Goal: Information Seeking & Learning: Learn about a topic

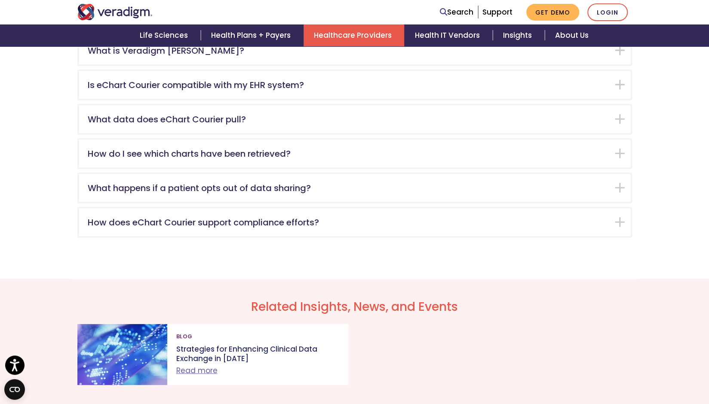
scroll to position [1400, 0]
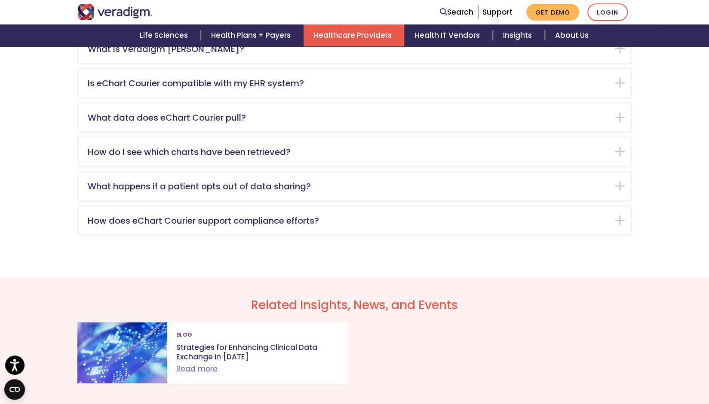
click at [199, 154] on h5 "How do I see which charts have been retrieved?" at bounding box center [348, 152] width 521 height 10
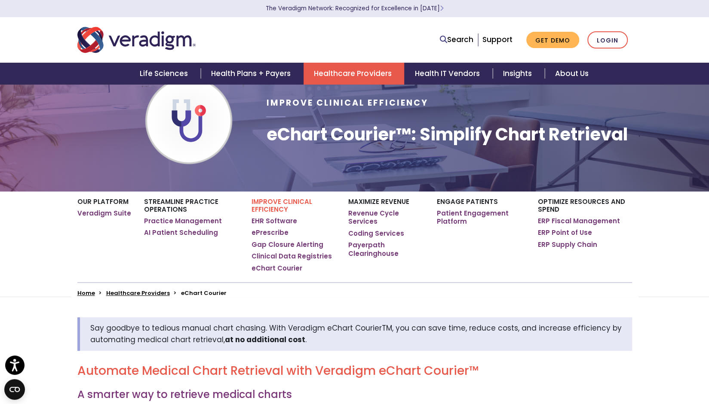
scroll to position [0, 0]
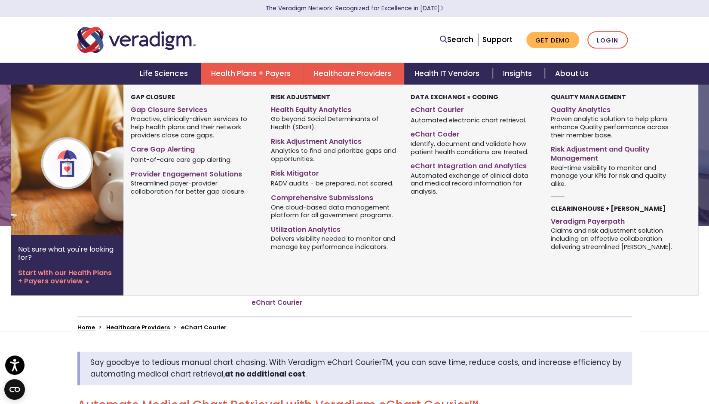
click at [270, 68] on link "Health Plans + Payers" at bounding box center [252, 74] width 103 height 22
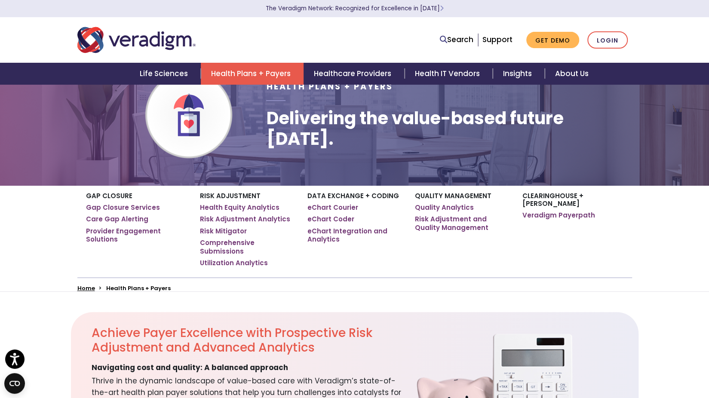
scroll to position [41, 0]
click at [426, 80] on link "Health IT Vendors" at bounding box center [448, 74] width 88 height 22
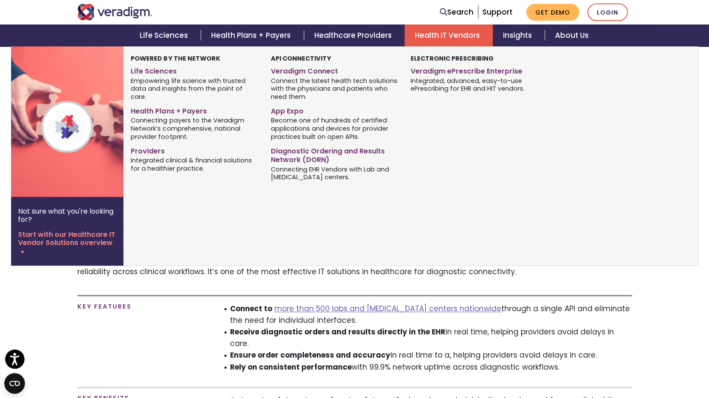
scroll to position [347, 0]
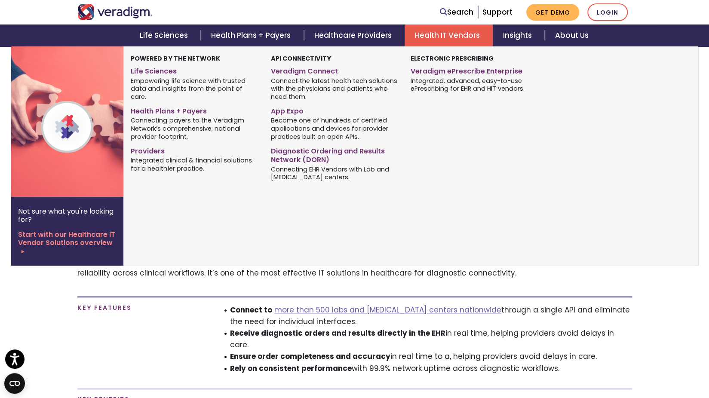
click at [241, 133] on div "Health Plans + Payers Connecting payers to the Veradigm Network’s comprehensive…" at bounding box center [194, 123] width 127 height 38
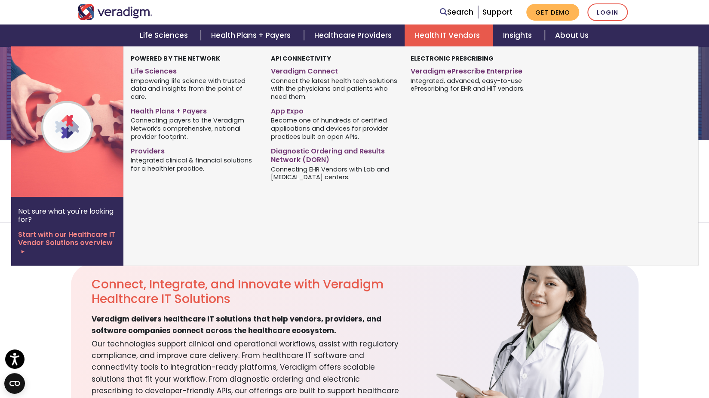
scroll to position [0, 0]
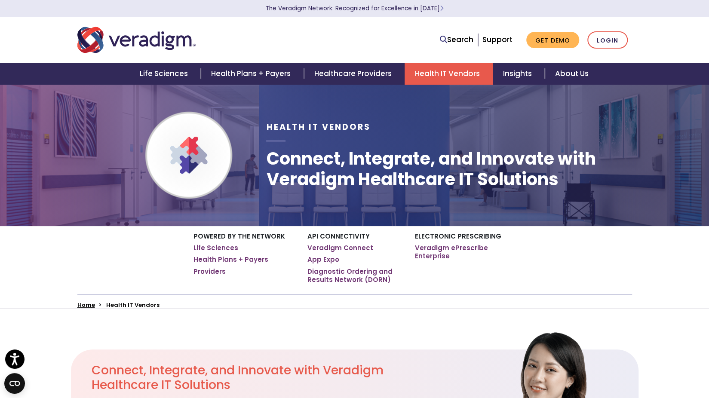
click at [674, 131] on div "Health IT Vendors Connect, Integrate, and Innovate with Veradigm Healthcare IT …" at bounding box center [354, 155] width 709 height 142
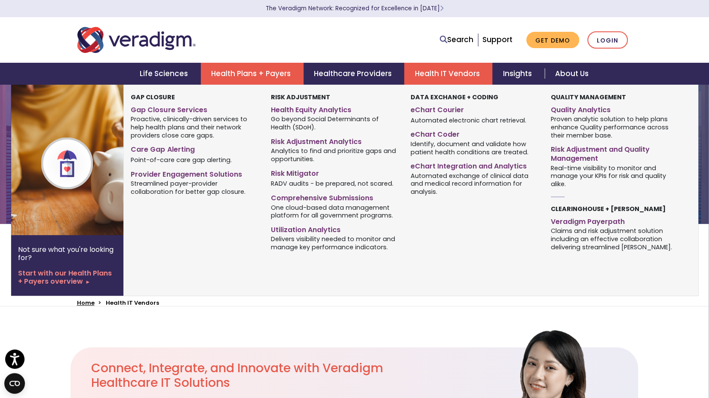
scroll to position [4, 1]
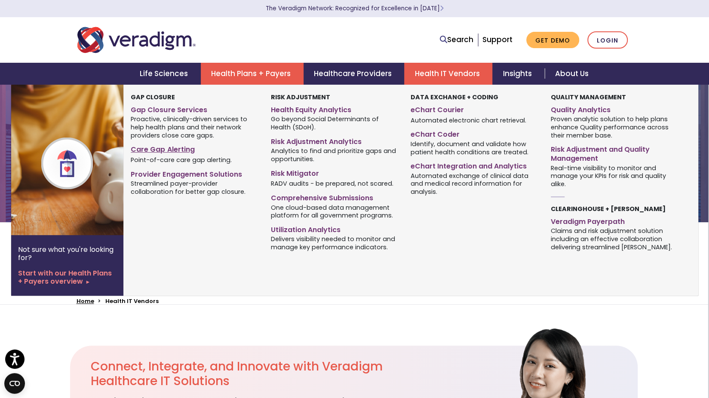
click at [158, 152] on link "Care Gap Alerting" at bounding box center [194, 148] width 127 height 12
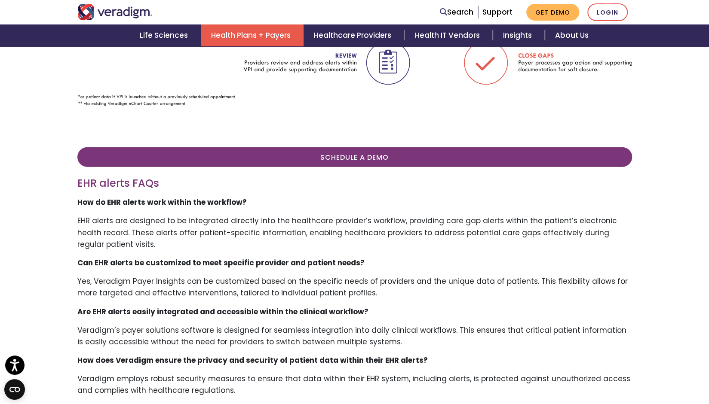
scroll to position [1351, 0]
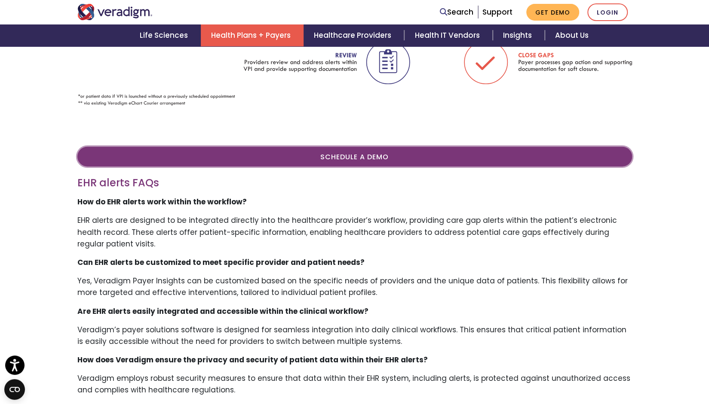
click at [360, 158] on link "Schedule A Demo" at bounding box center [354, 157] width 554 height 20
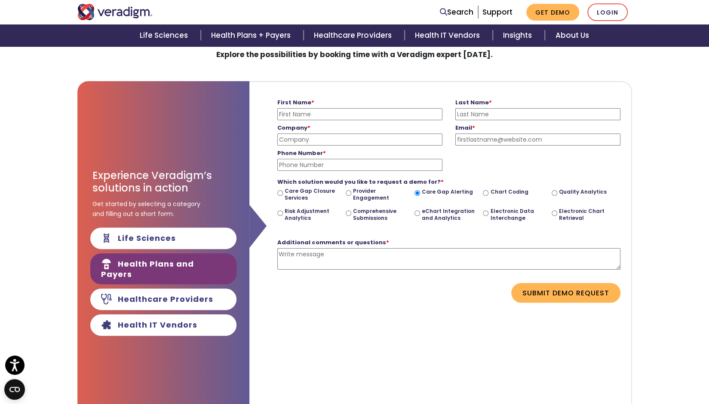
scroll to position [74, 0]
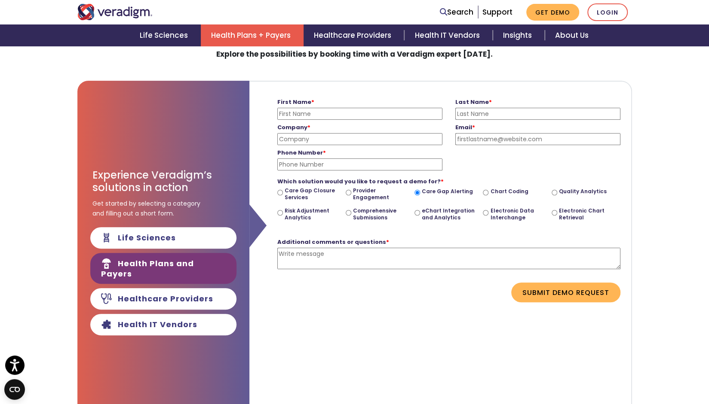
click at [247, 35] on link "Health Plans + Payers" at bounding box center [252, 35] width 103 height 22
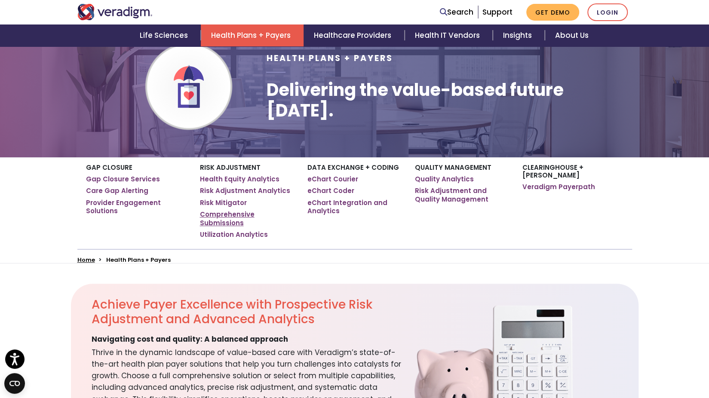
scroll to position [69, 0]
click at [331, 180] on link "eChart Courier" at bounding box center [332, 178] width 51 height 9
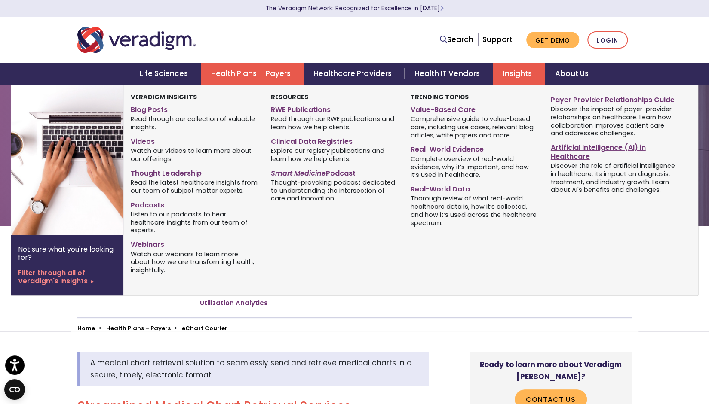
click at [562, 152] on link "Artificial Intelligence (AI) in Healthcare" at bounding box center [613, 150] width 127 height 21
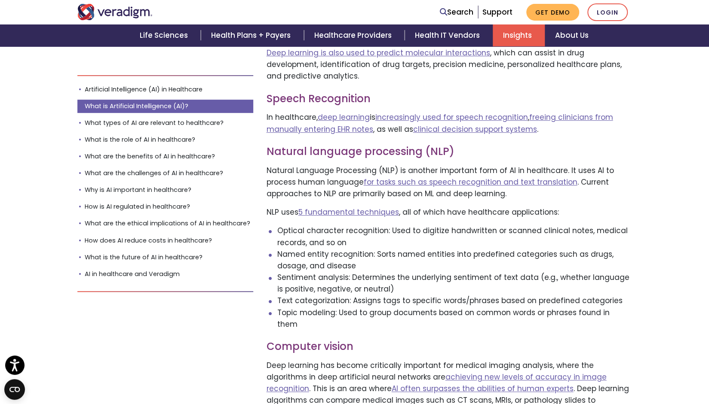
scroll to position [2342, 0]
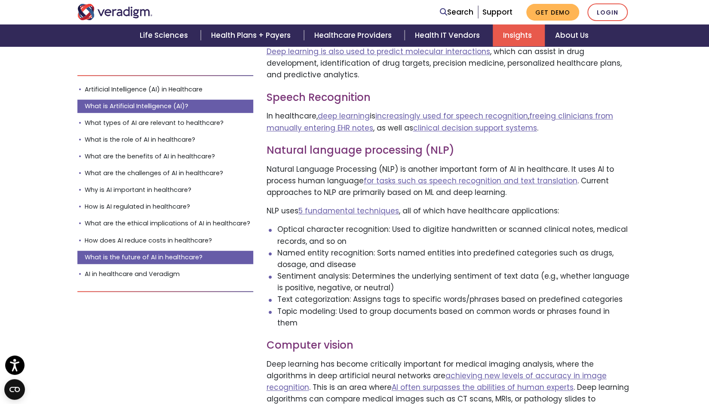
click at [194, 254] on link "What is the future of AI in healthcare?" at bounding box center [165, 257] width 176 height 13
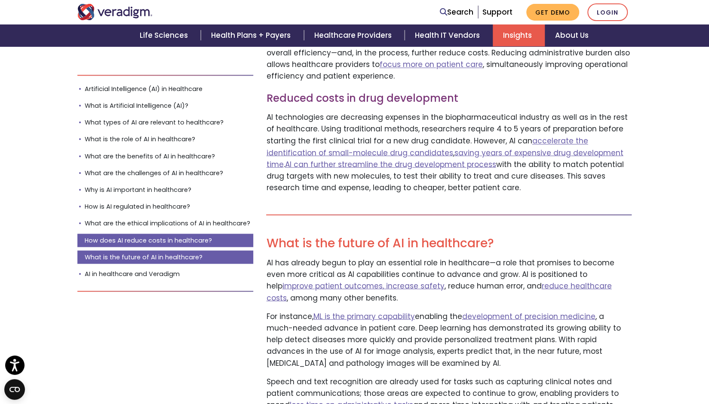
scroll to position [9414, 0]
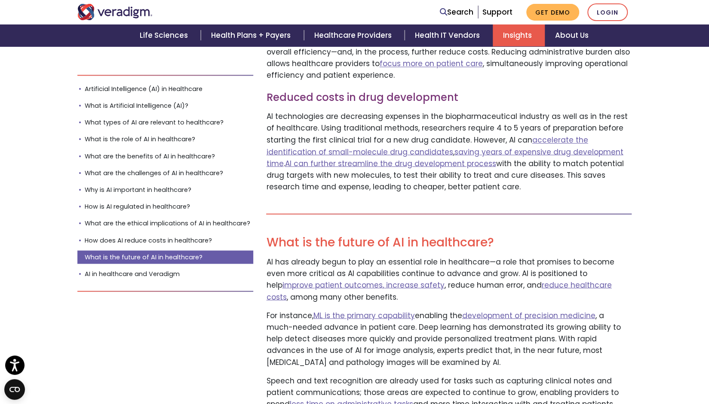
click at [189, 260] on link "What is the future of AI in healthcare?" at bounding box center [165, 257] width 176 height 13
click at [183, 270] on link "AI in healthcare and Veradigm" at bounding box center [165, 274] width 176 height 13
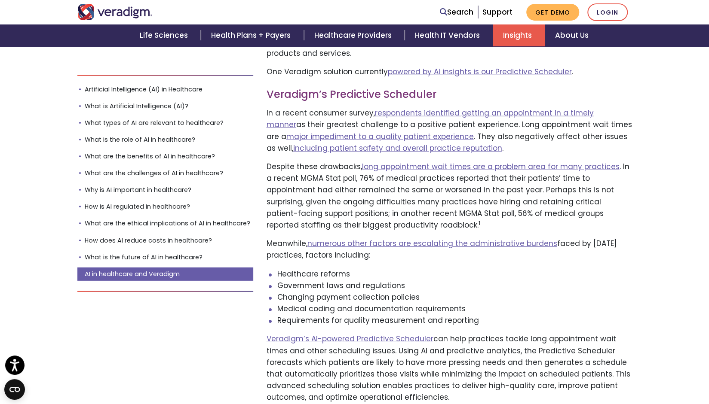
scroll to position [10061, 0]
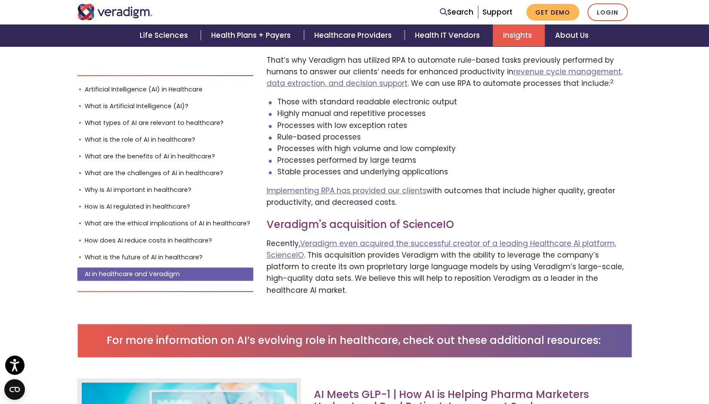
scroll to position [10743, 0]
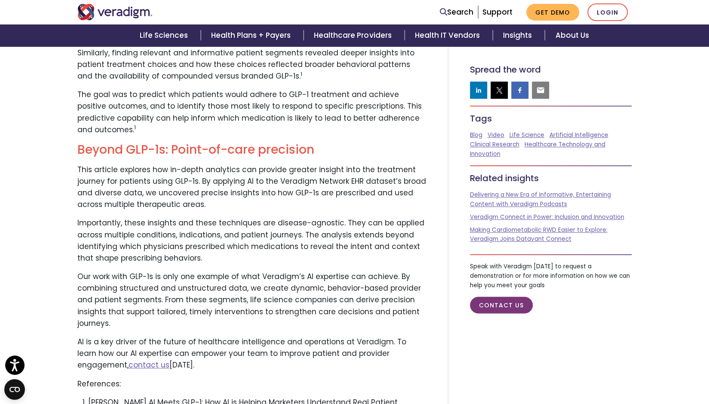
scroll to position [2489, 0]
